Goal: Task Accomplishment & Management: Use online tool/utility

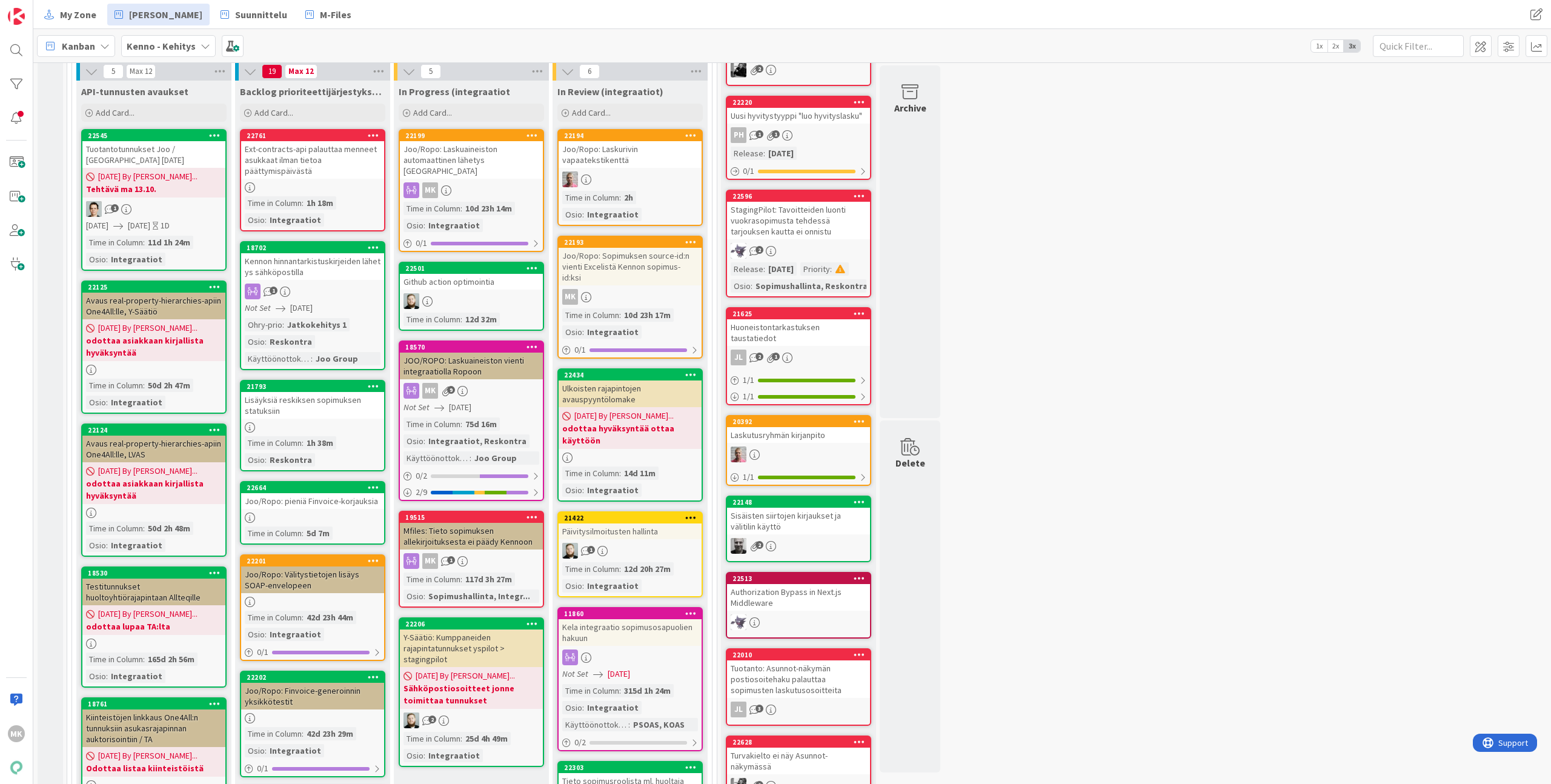
scroll to position [594, 0]
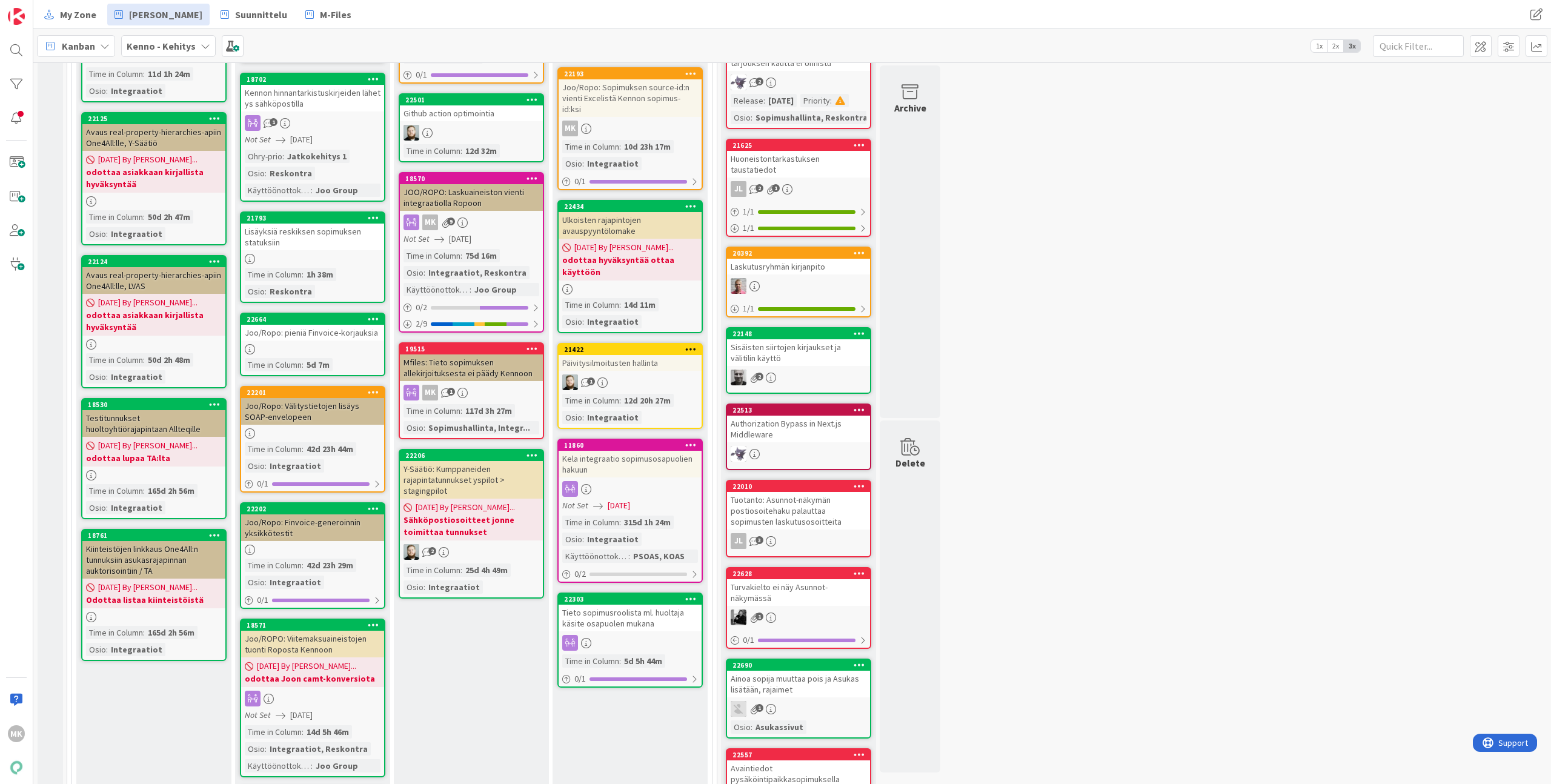
click at [645, 605] on div "Tieto sopimusroolista ml. huoltaja käsite osapuolen mukana" at bounding box center [631, 618] width 143 height 27
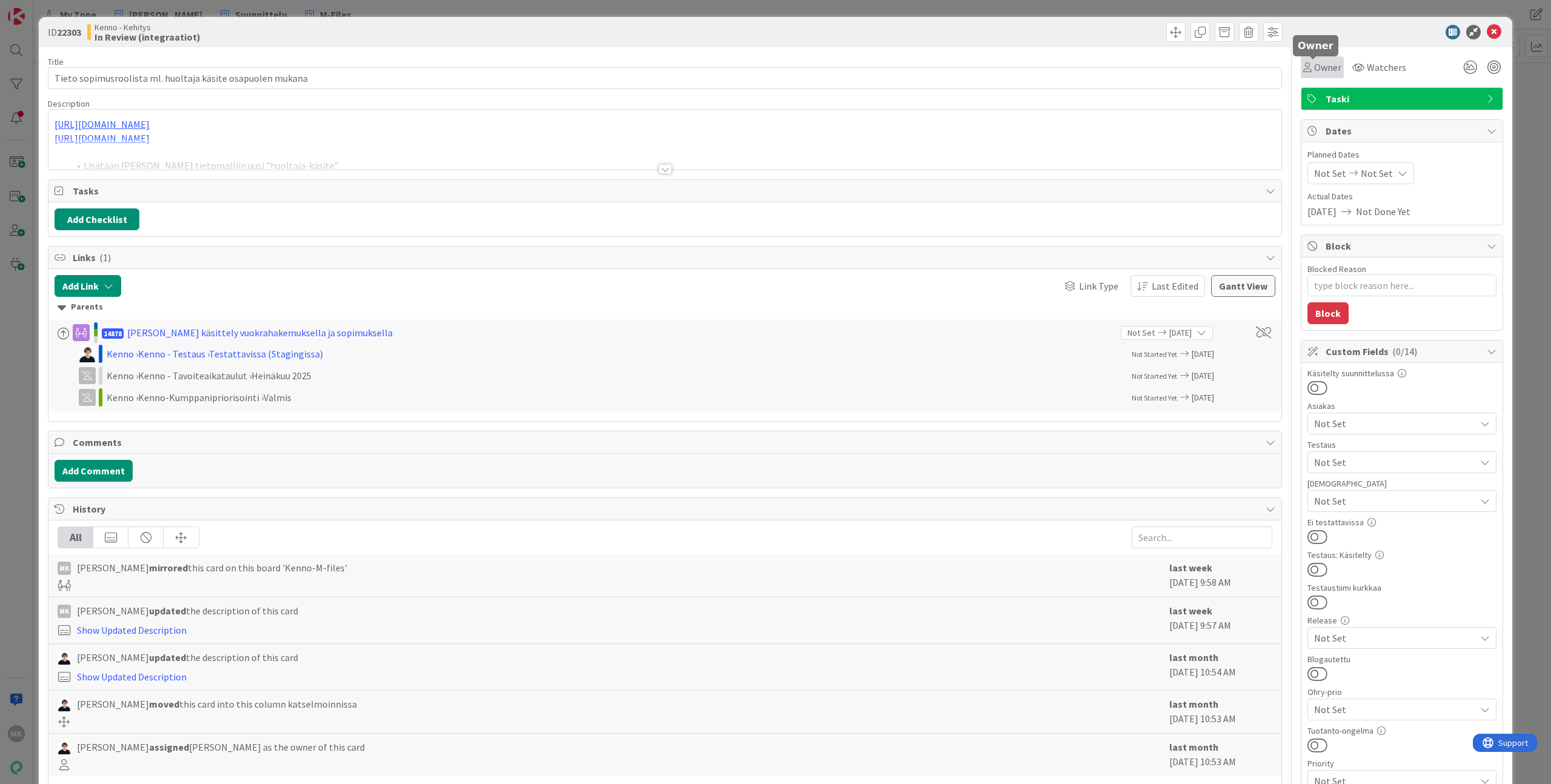
click at [1314, 62] on span "Owner" at bounding box center [1328, 67] width 28 height 14
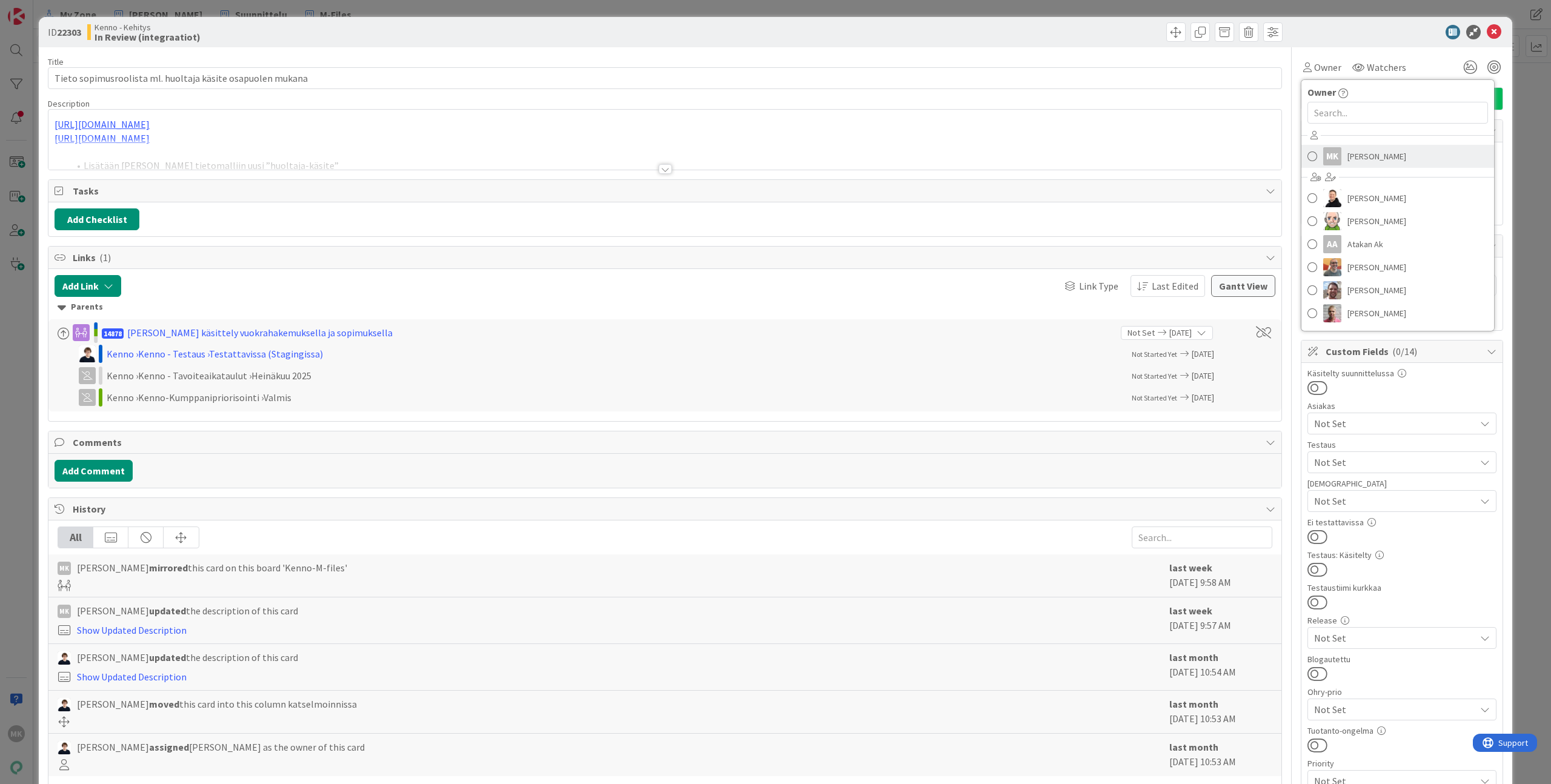
click at [1348, 156] on span "[PERSON_NAME]" at bounding box center [1377, 155] width 59 height 18
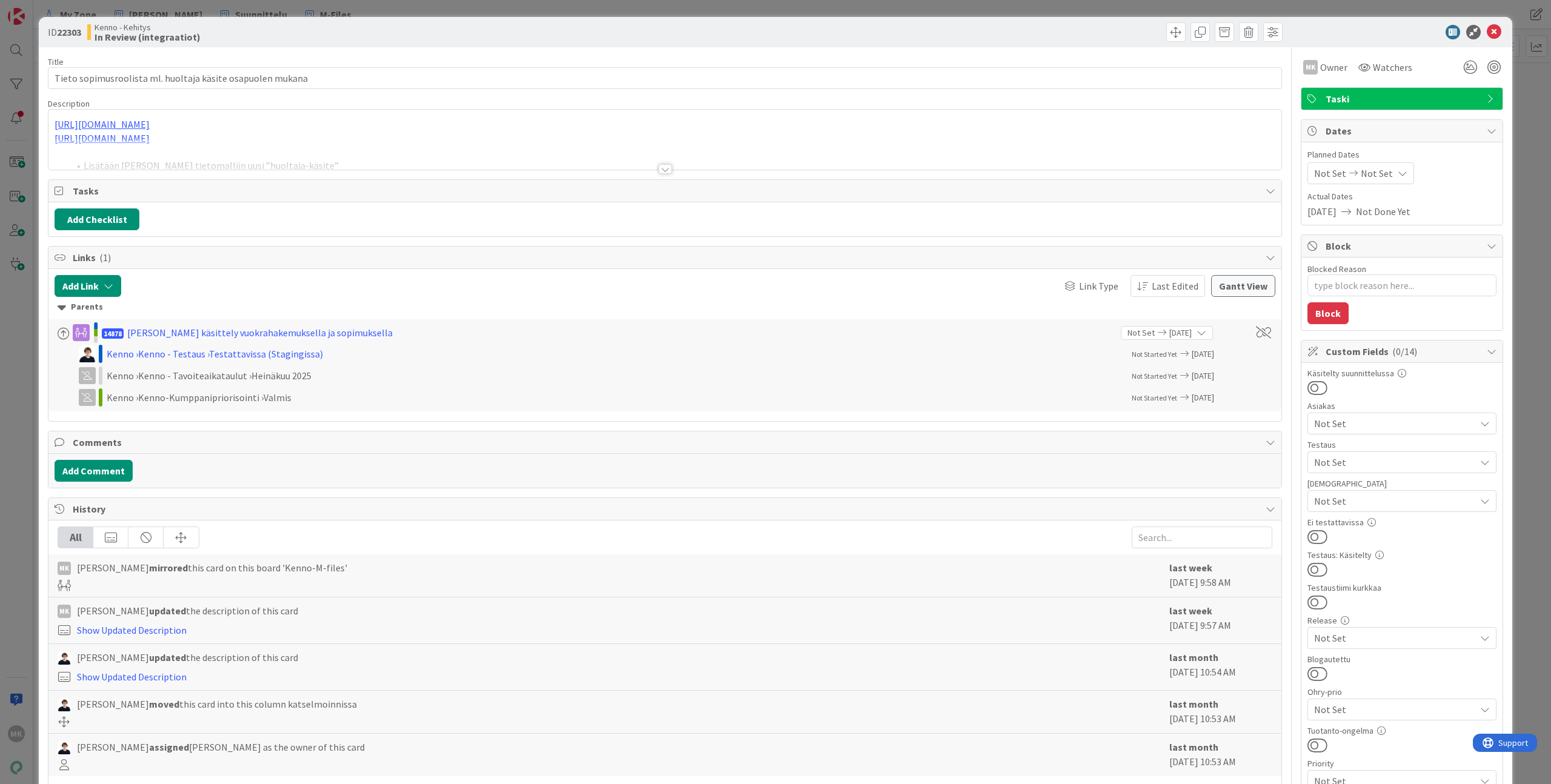
type textarea "x"
click at [1478, 182] on div "Not Set Not Set" at bounding box center [1402, 173] width 189 height 22
click at [1521, 235] on div "ID 22303 Kenno - Kehitys In Review (integraatiot) Title 58 / 128 Tieto sopimusr…" at bounding box center [776, 392] width 1551 height 784
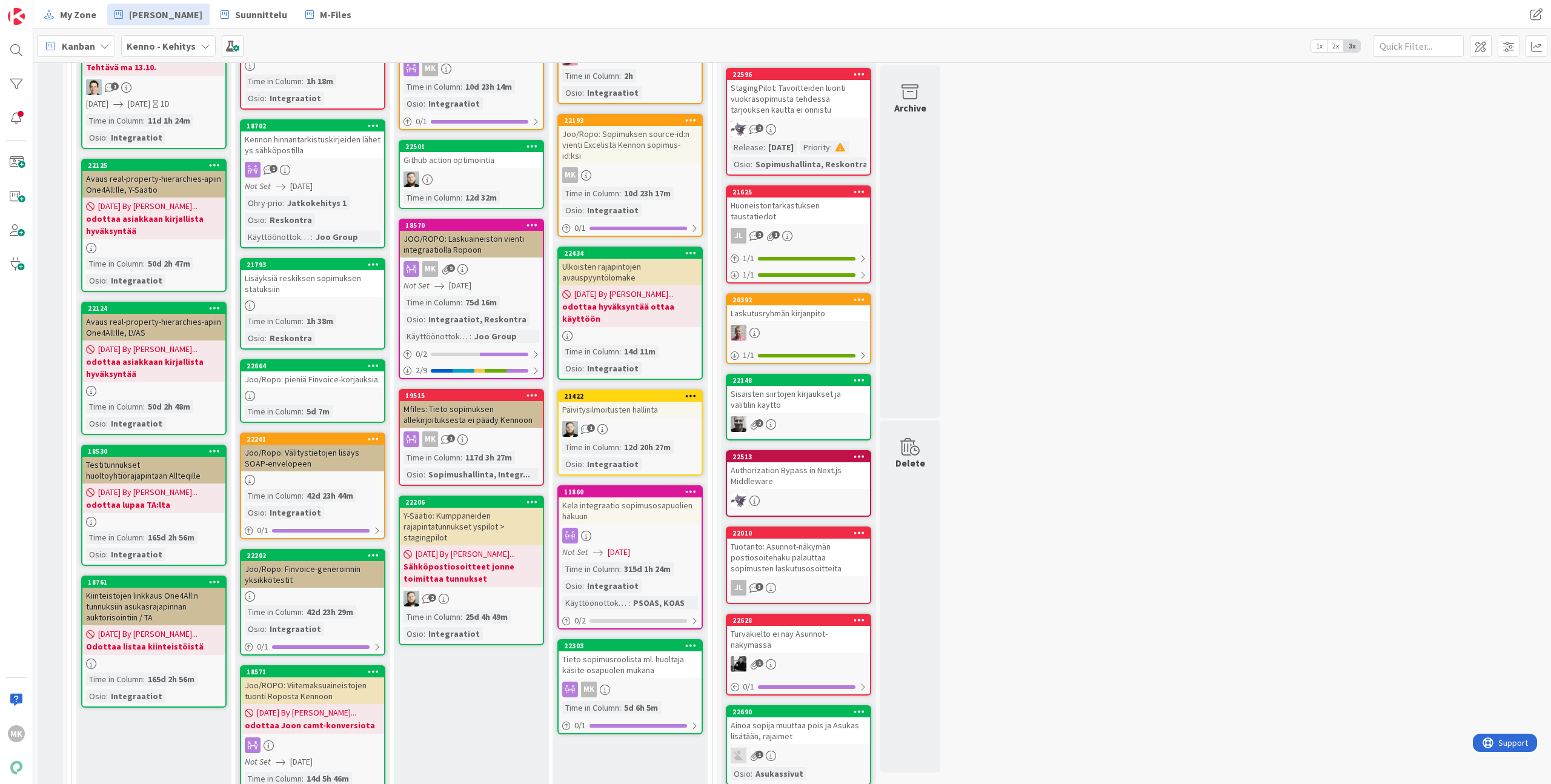
scroll to position [401, 0]
